Goal: Transaction & Acquisition: Download file/media

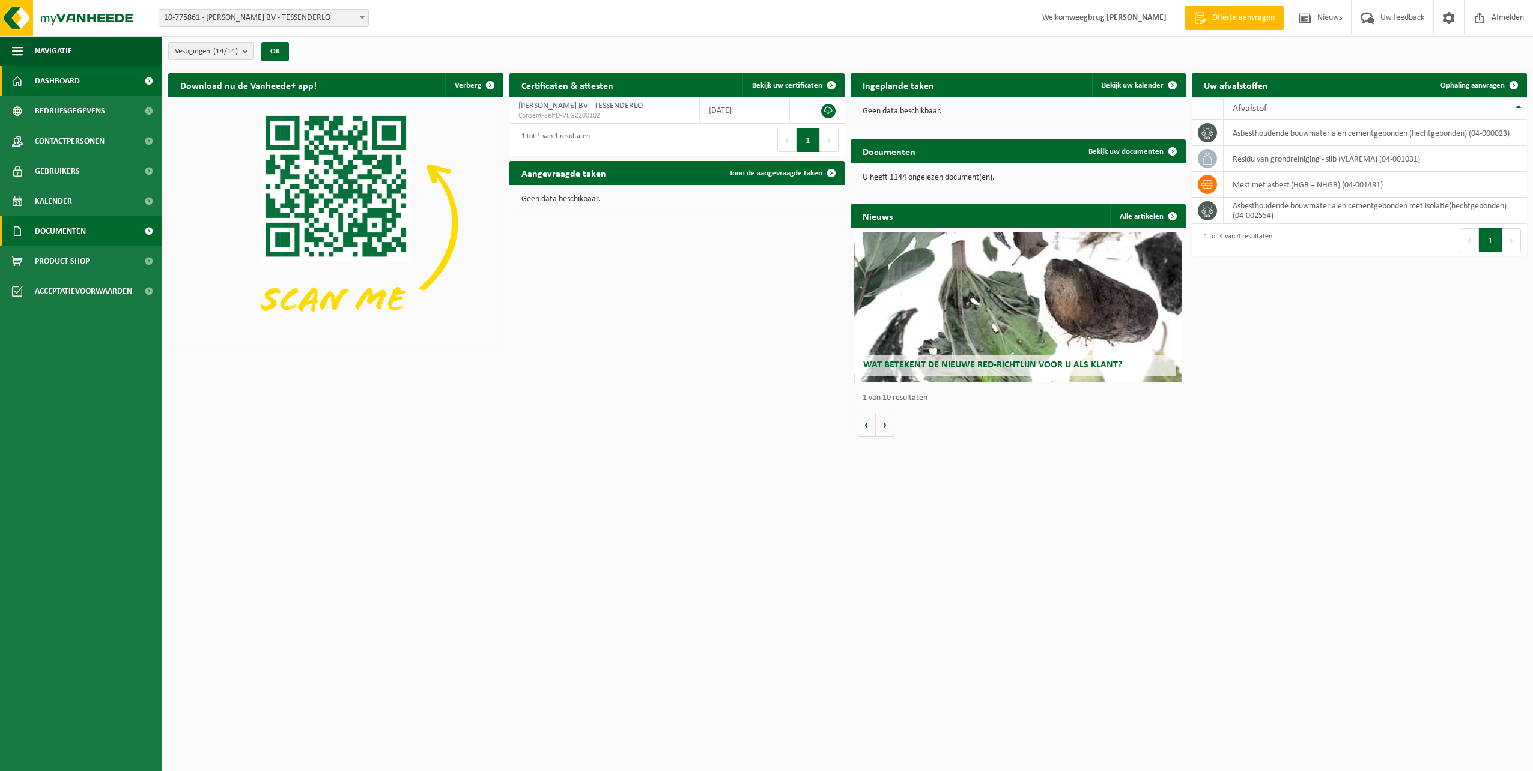
click at [68, 238] on span "Documenten" at bounding box center [60, 231] width 51 height 30
click at [59, 291] on span "Documenten" at bounding box center [59, 287] width 44 height 23
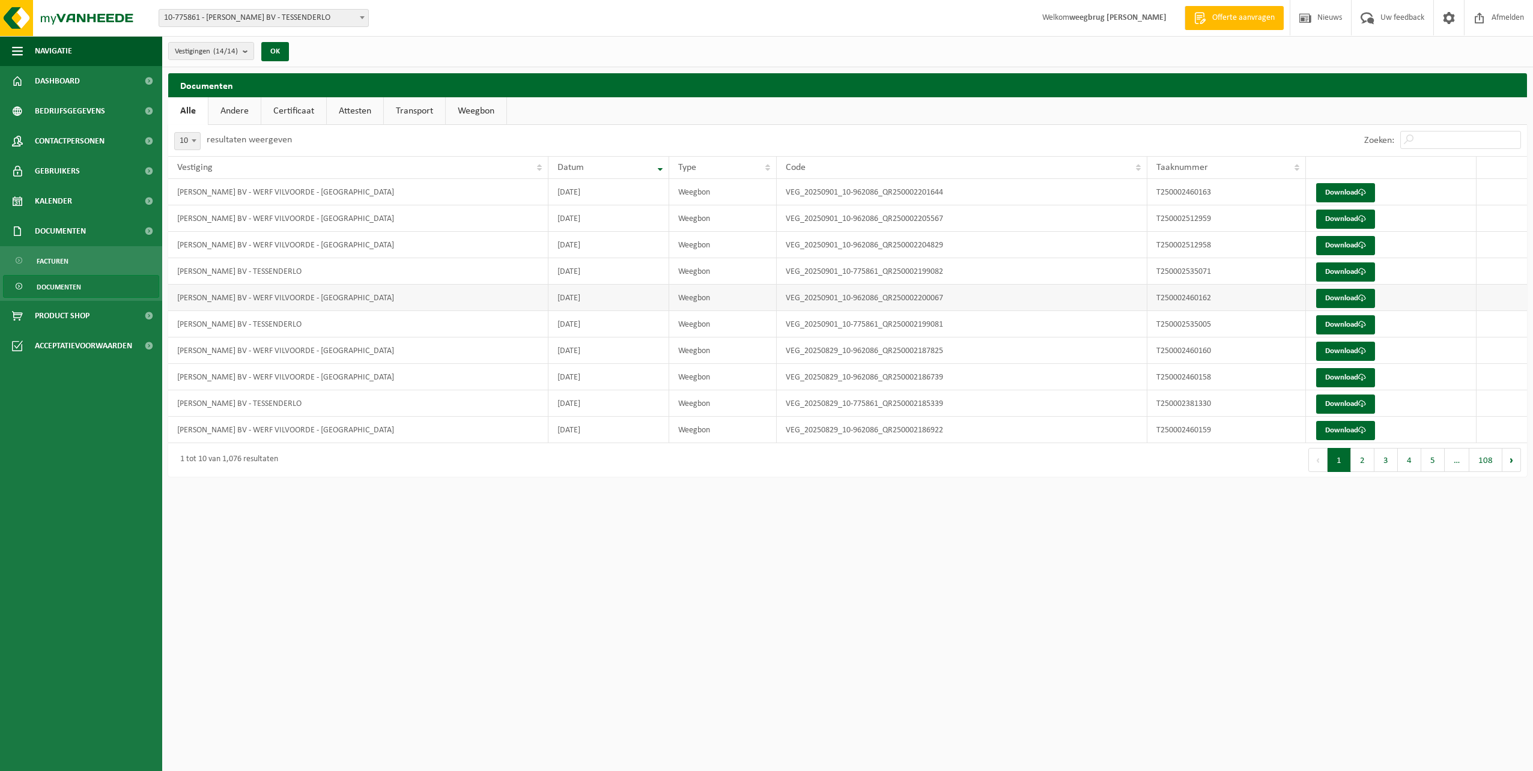
click at [256, 292] on td "[PERSON_NAME] BV - WERF VILVOORDE - [GEOGRAPHIC_DATA]" at bounding box center [358, 298] width 380 height 26
click at [1354, 296] on link "Download" at bounding box center [1345, 298] width 59 height 19
click at [1342, 244] on link "Download" at bounding box center [1345, 245] width 59 height 19
click at [1339, 221] on link "Download" at bounding box center [1345, 219] width 59 height 19
click at [1351, 189] on link "Download" at bounding box center [1345, 192] width 59 height 19
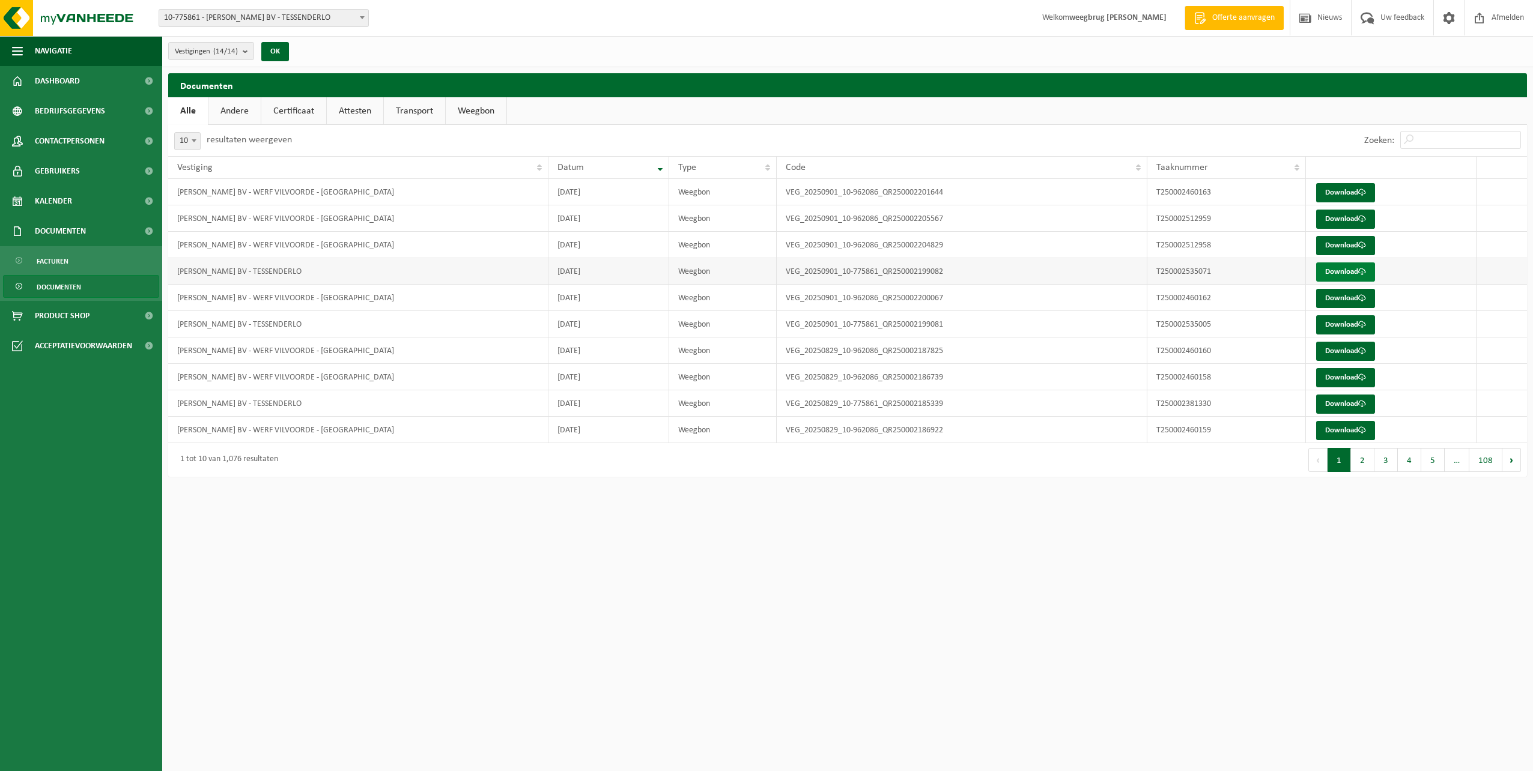
click at [1330, 266] on link "Download" at bounding box center [1345, 271] width 59 height 19
click at [1345, 325] on link "Download" at bounding box center [1345, 324] width 59 height 19
